Goal: Task Accomplishment & Management: Manage account settings

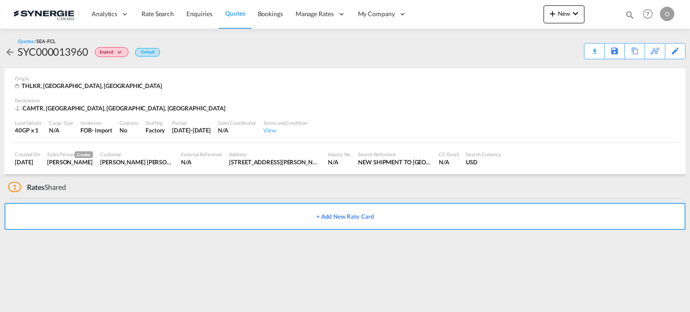
click at [629, 14] on md-icon "icon-magnify" at bounding box center [630, 15] width 10 height 10
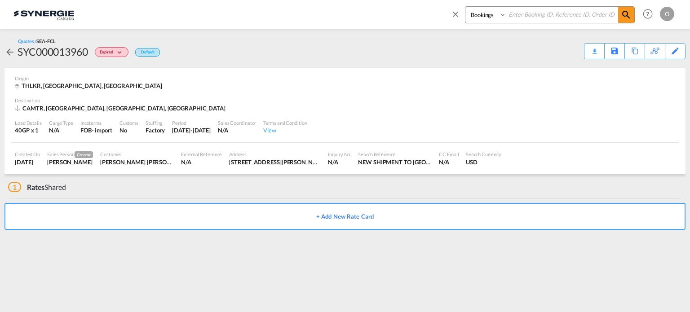
click at [63, 9] on img at bounding box center [43, 14] width 61 height 20
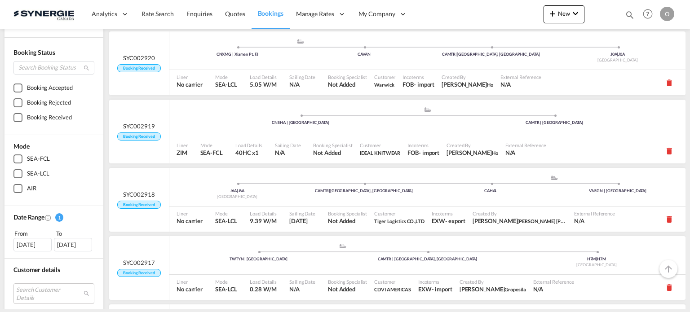
scroll to position [75, 0]
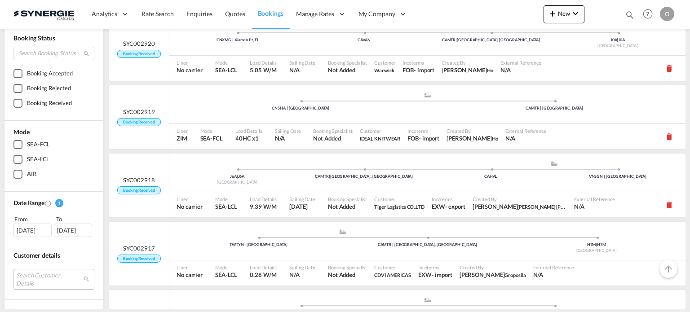
click at [40, 274] on md-select "Search Customer Details user name user adam lenetsky adamlenetsky@allenbearings…" at bounding box center [53, 279] width 81 height 21
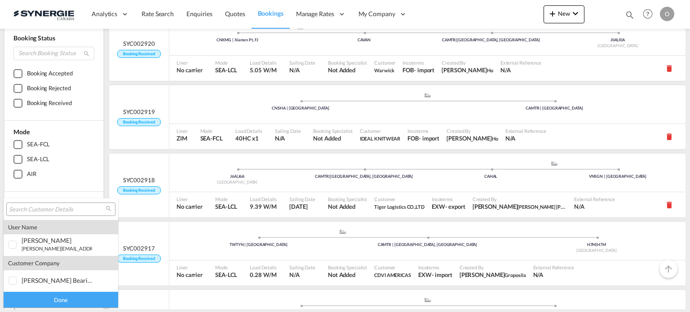
type md-option "[object Object]"
click at [60, 206] on input "search" at bounding box center [57, 210] width 97 height 8
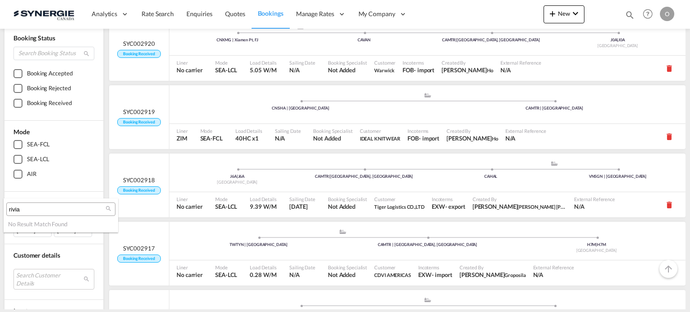
type input "rivia"
click at [40, 274] on md-backdrop at bounding box center [345, 156] width 690 height 312
click at [41, 276] on md-select "Search Customer Details" at bounding box center [53, 279] width 81 height 21
click at [77, 255] on md-backdrop at bounding box center [345, 156] width 690 height 312
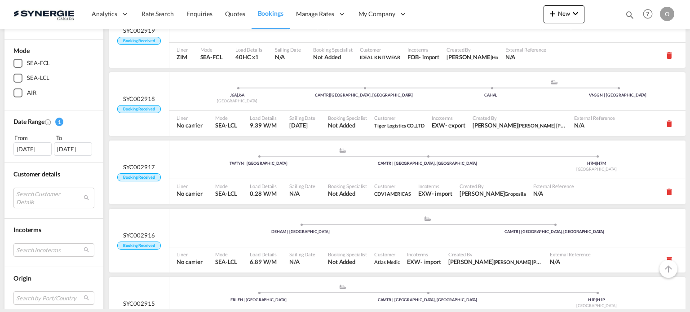
scroll to position [225, 0]
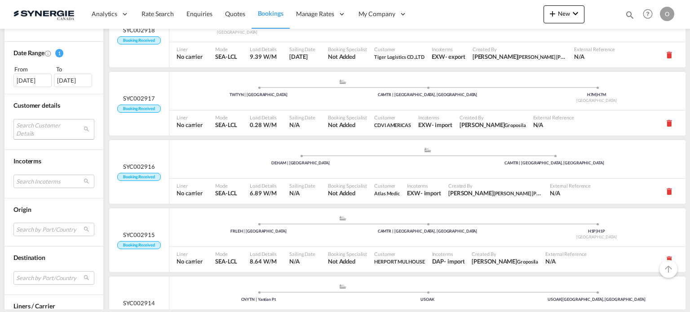
click at [36, 129] on md-select "Search Customer Details" at bounding box center [53, 129] width 81 height 21
click at [36, 129] on input "rivia" at bounding box center [65, 129] width 97 height 8
type input "r"
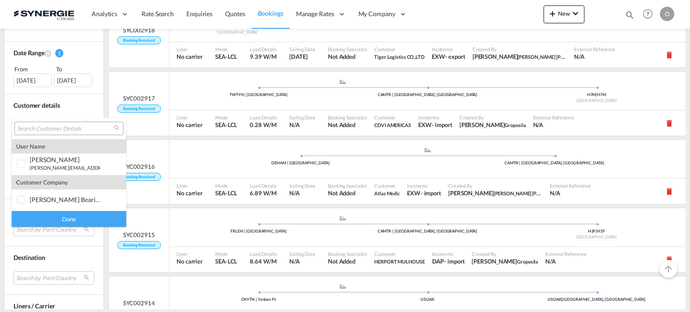
click at [68, 103] on md-backdrop at bounding box center [345, 156] width 690 height 312
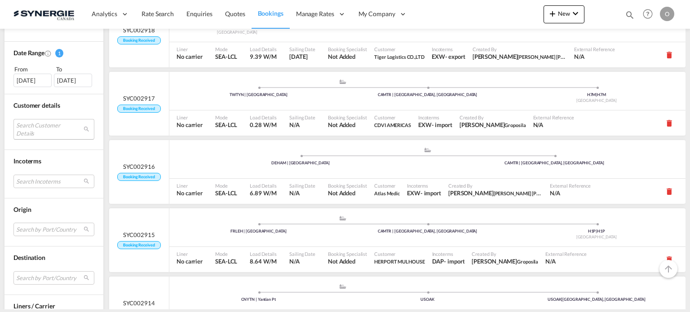
click at [86, 128] on md-select "Search Customer Details" at bounding box center [53, 129] width 81 height 21
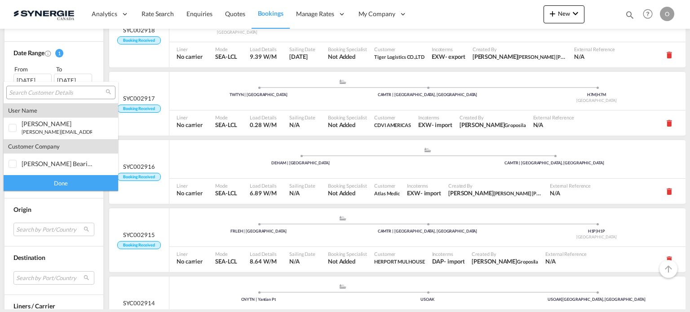
click at [66, 93] on input "search" at bounding box center [57, 93] width 97 height 8
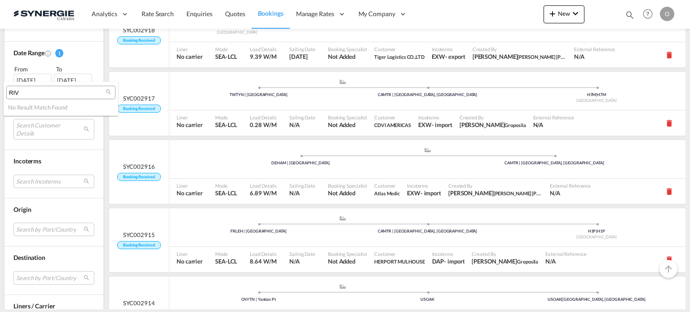
type input "RIV"
click at [102, 149] on md-backdrop at bounding box center [345, 156] width 690 height 312
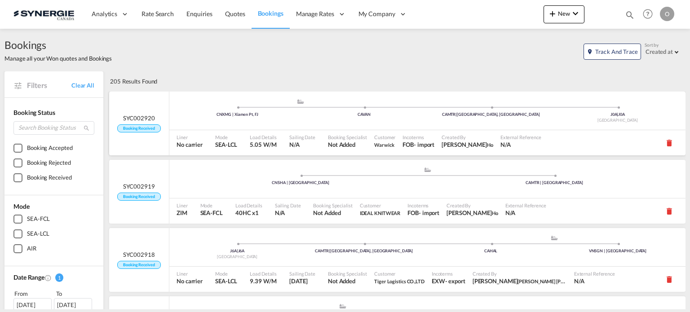
scroll to position [0, 0]
click at [630, 18] on md-icon "icon-magnify" at bounding box center [630, 15] width 10 height 10
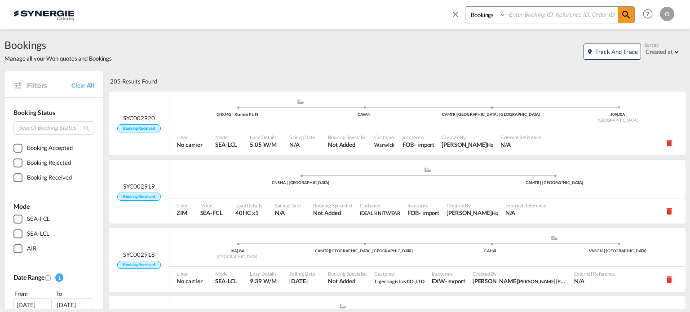
click at [482, 22] on select "Bookings Quotes Enquiries" at bounding box center [486, 15] width 43 height 16
select select "Quotes"
click at [465, 7] on select "Bookings Quotes Enquiries" at bounding box center [486, 15] width 43 height 16
click at [625, 12] on md-icon "icon-magnify" at bounding box center [626, 14] width 11 height 11
click at [552, 17] on input at bounding box center [562, 15] width 112 height 16
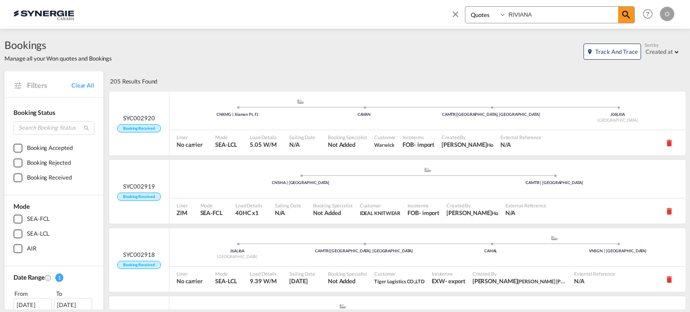
type input "RIVIANA"
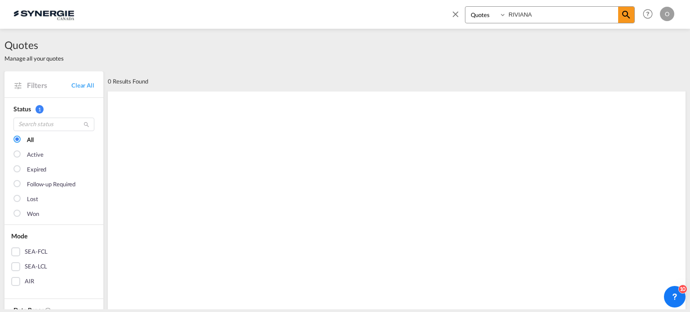
click at [20, 84] on md-icon at bounding box center [17, 85] width 9 height 9
click at [84, 89] on link "Clear All" at bounding box center [82, 85] width 23 height 8
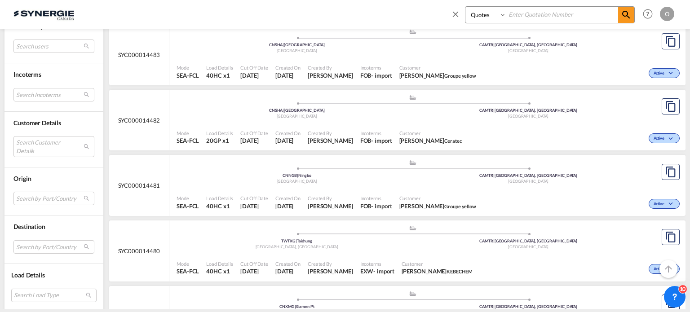
scroll to position [1123, 0]
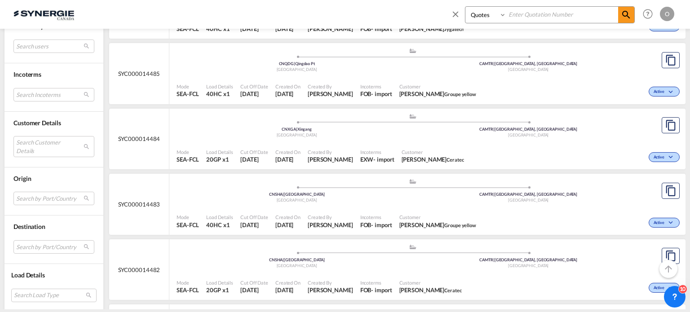
click at [60, 256] on div "Destination Search by Port/Country JPNIC nichinan japan AEAMF mussafah united a…" at bounding box center [53, 240] width 99 height 49
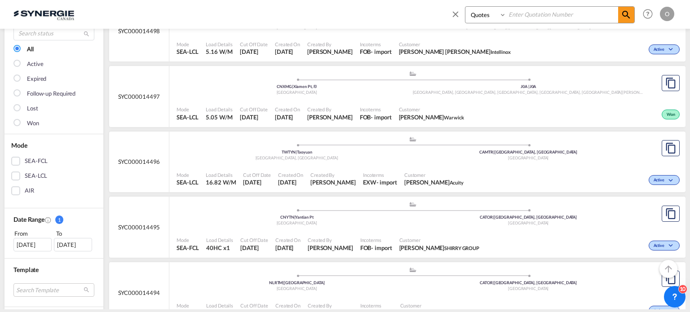
scroll to position [75, 0]
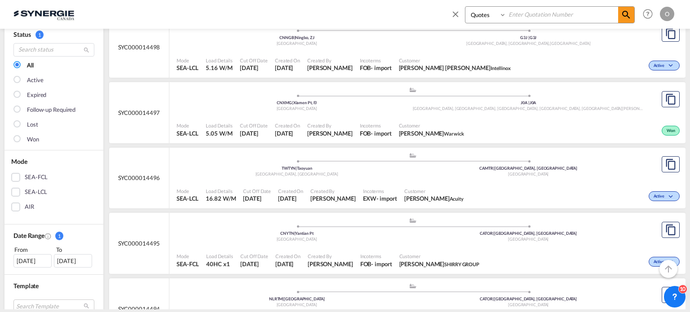
click at [20, 176] on div "SEA-FCL" at bounding box center [15, 177] width 9 height 9
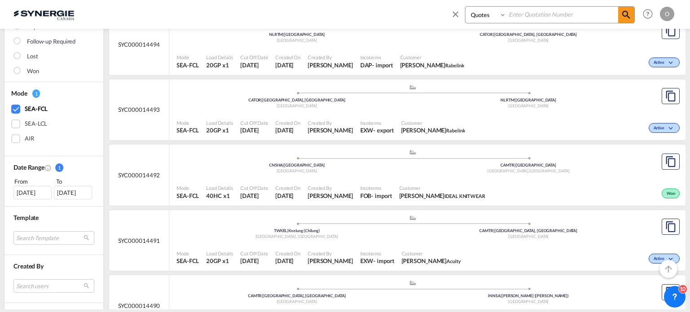
scroll to position [150, 0]
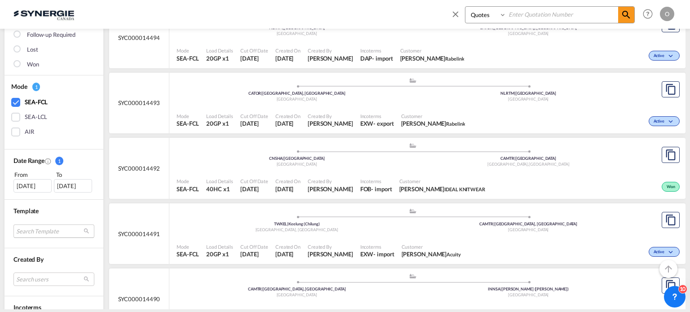
click at [41, 229] on md-select "Search Template *new* fcl freehand / dap pablo gomez saldarriaga | 10 Jul 2025 …" at bounding box center [53, 231] width 81 height 13
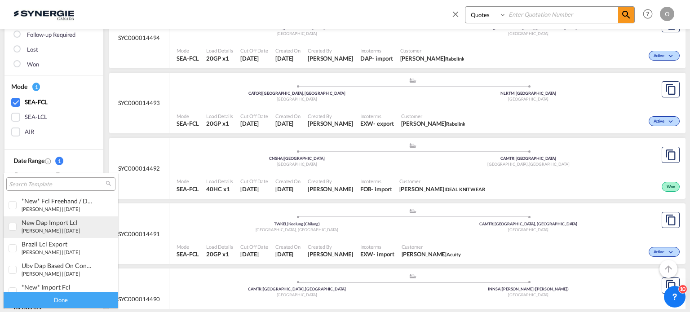
type md-option "[object Object]"
click at [58, 181] on input "search" at bounding box center [57, 185] width 97 height 8
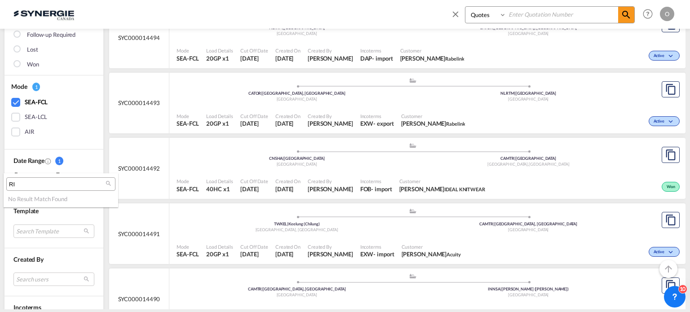
type input "R"
click at [87, 166] on md-backdrop at bounding box center [345, 156] width 690 height 312
click at [87, 274] on md-select "Search users sugan T sugantha.rajan@freightfy.com raquel Jimenez raquel.jimenez…" at bounding box center [53, 279] width 81 height 13
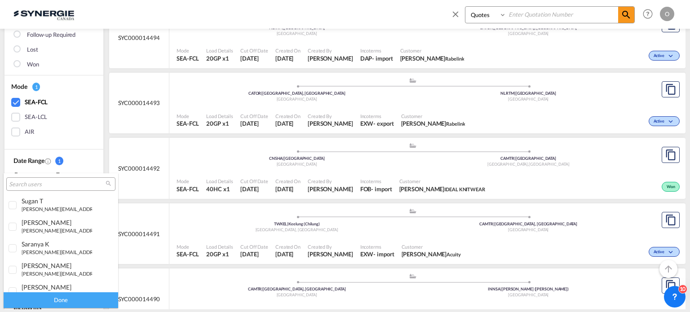
type md-option "[object Object]"
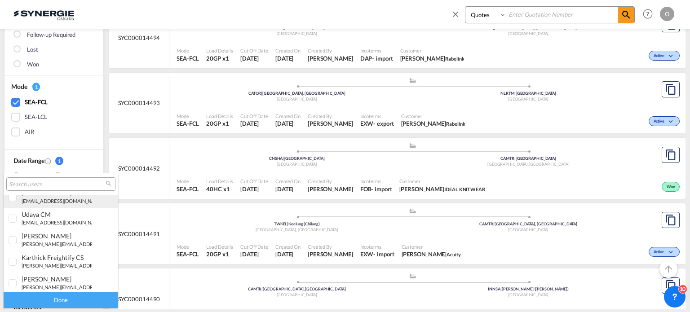
type md-option "[object Object]"
click at [61, 184] on input "search" at bounding box center [57, 185] width 97 height 8
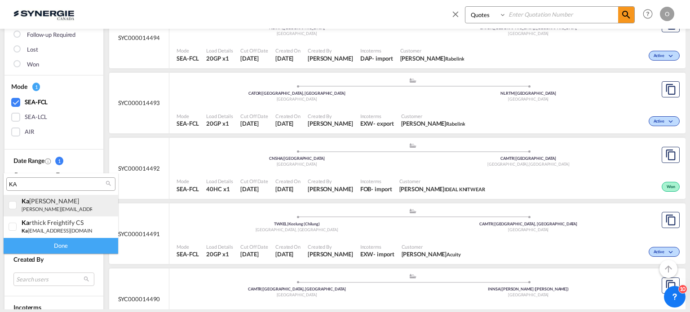
type input "KA"
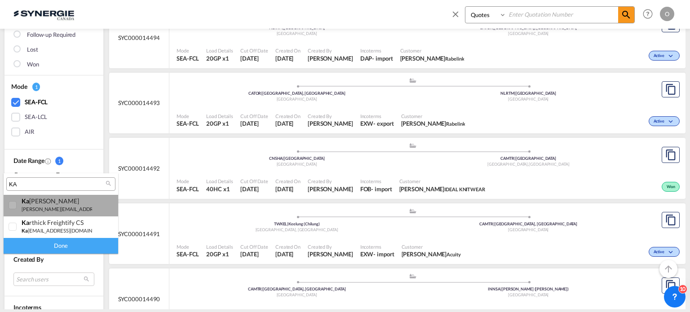
click at [13, 204] on div at bounding box center [13, 205] width 9 height 9
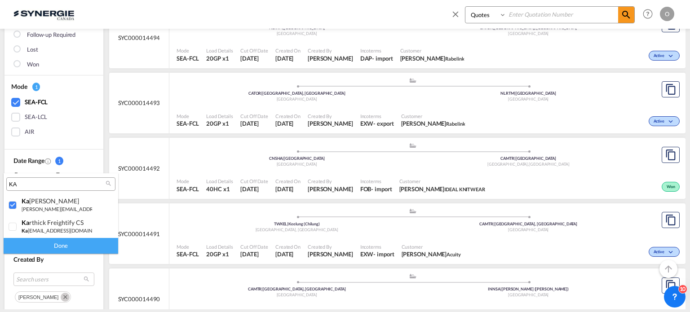
click at [50, 246] on div "Done" at bounding box center [61, 246] width 115 height 16
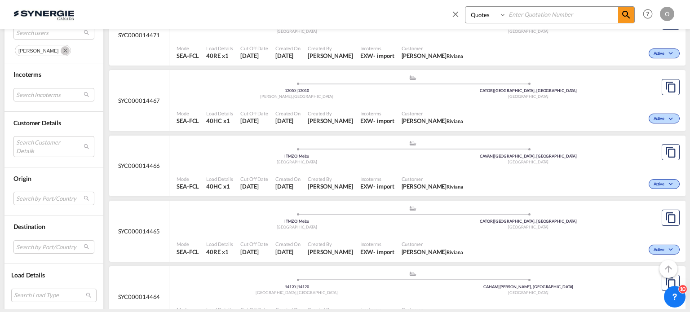
scroll to position [898, 0]
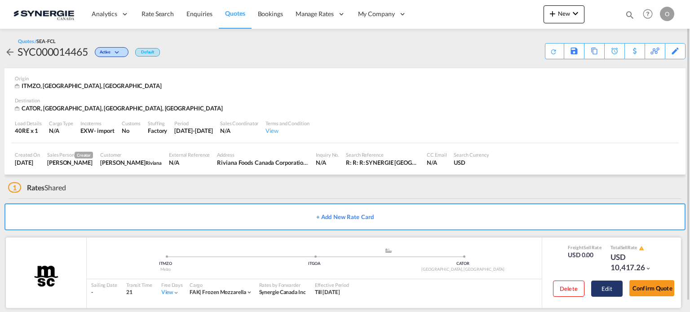
click at [610, 287] on button "Edit" at bounding box center [606, 289] width 31 height 16
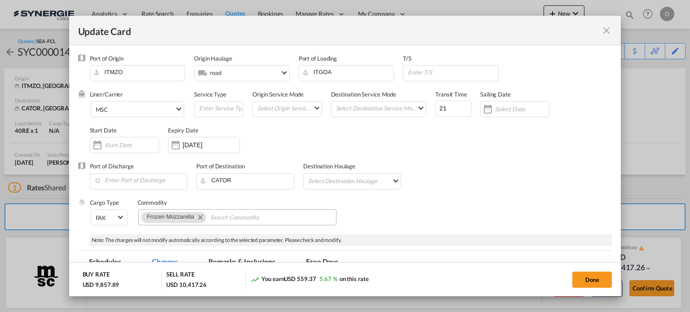
select select "per container"
select select "per B/L"
select select "per day"
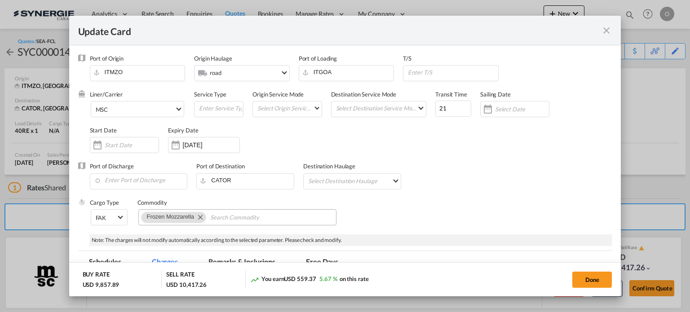
select select "per container"
select select "per B/L"
select select "per day"
select select "per hour"
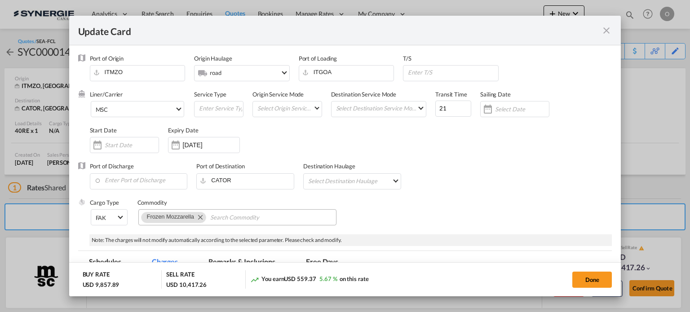
select select "per day"
select select "per container"
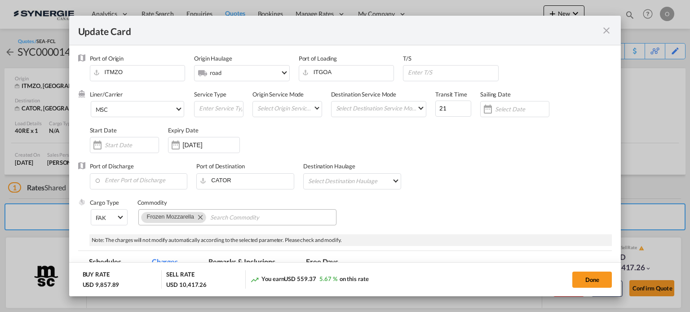
select select "per container"
select select "per B/L"
select select "per shipment"
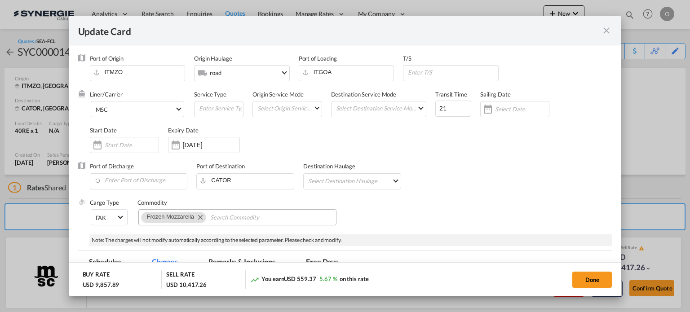
select select "per shipment"
select select "per container"
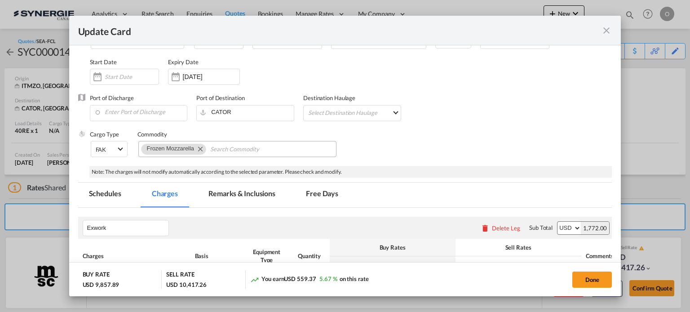
scroll to position [75, 0]
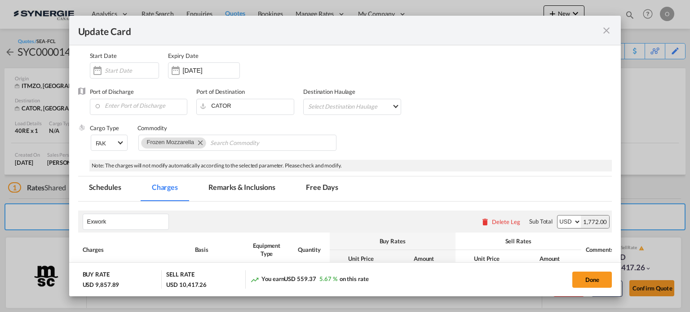
click at [230, 191] on md-tab-item "Remarks & Inclusions" at bounding box center [242, 189] width 88 height 25
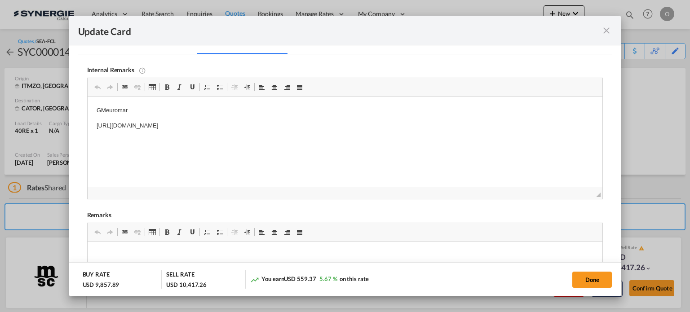
scroll to position [225, 0]
drag, startPoint x: 97, startPoint y: 123, endPoint x: 310, endPoint y: 127, distance: 213.0
drag, startPoint x: 335, startPoint y: 124, endPoint x: 94, endPoint y: 119, distance: 240.4
click at [94, 119] on html "GMeuromar [URL][DOMAIN_NAME]" at bounding box center [344, 115] width 515 height 43
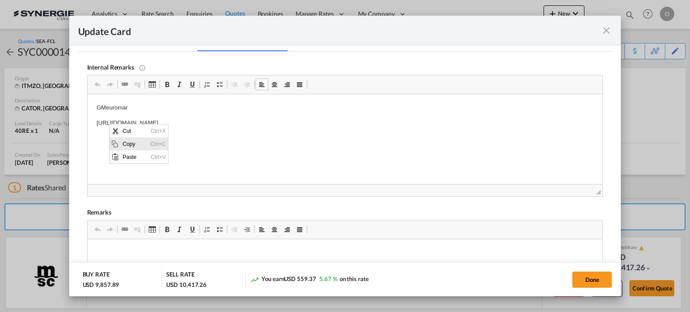
scroll to position [0, 0]
click at [143, 142] on span "Copy" at bounding box center [134, 143] width 28 height 13
copy p "[URL][DOMAIN_NAME]"
click at [608, 27] on md-icon "icon-close fg-AAA8AD m-0 pointer" at bounding box center [606, 30] width 11 height 11
